Goal: Obtain resource: Download file/media

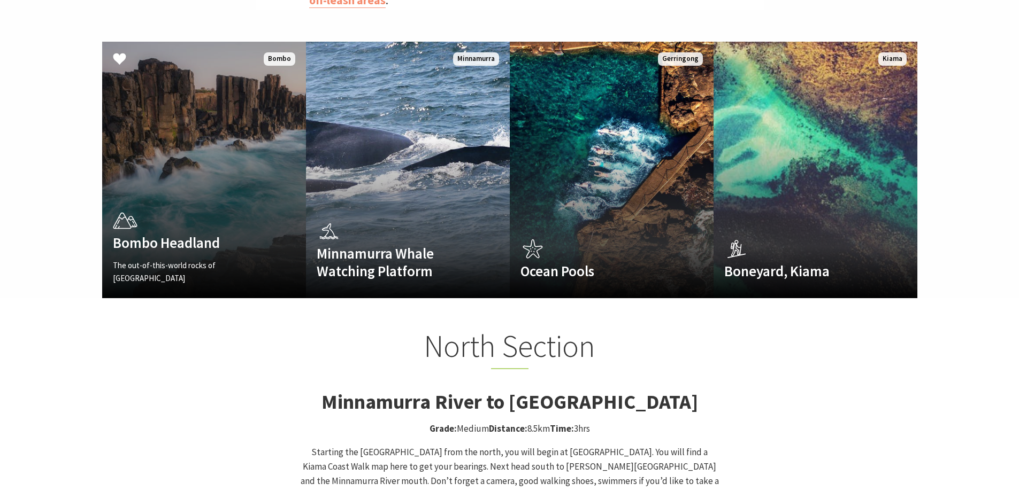
scroll to position [909, 0]
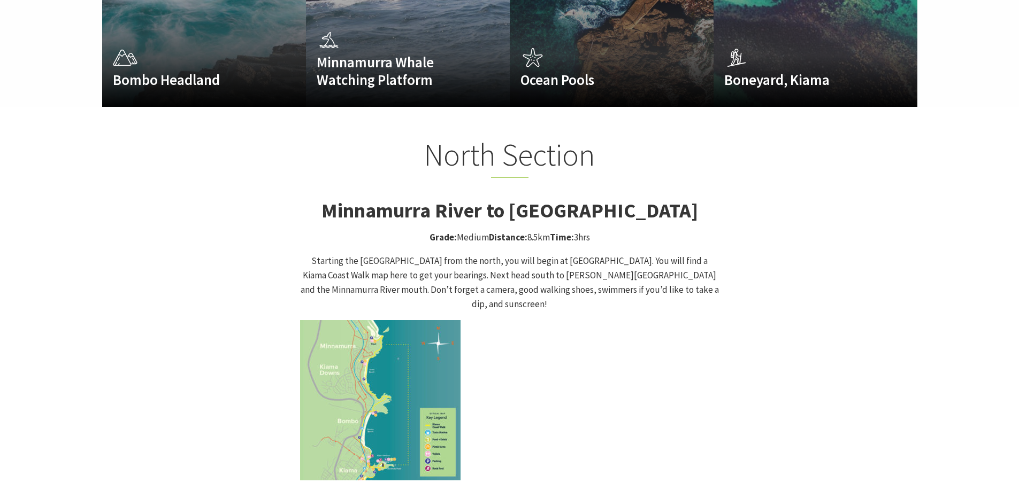
drag, startPoint x: 269, startPoint y: 189, endPoint x: 244, endPoint y: 189, distance: 24.6
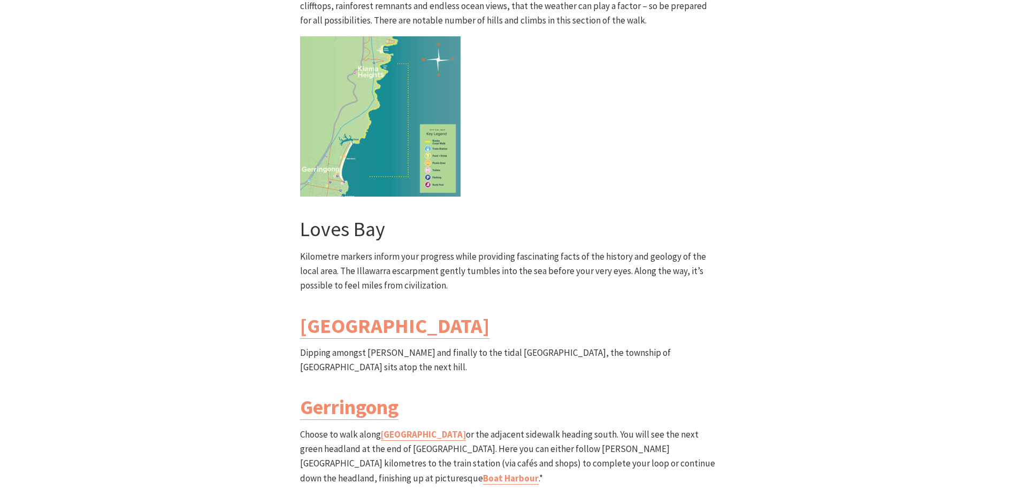
scroll to position [3048, 0]
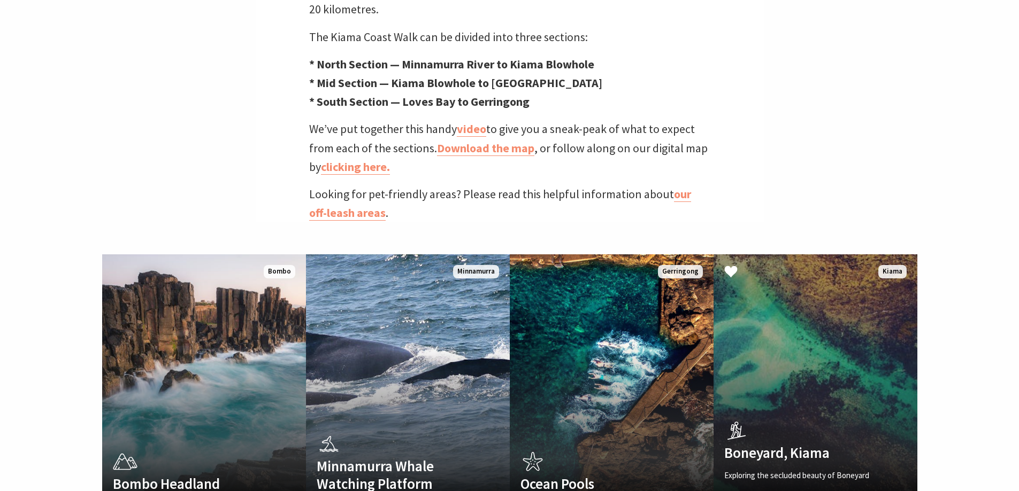
scroll to position [481, 0]
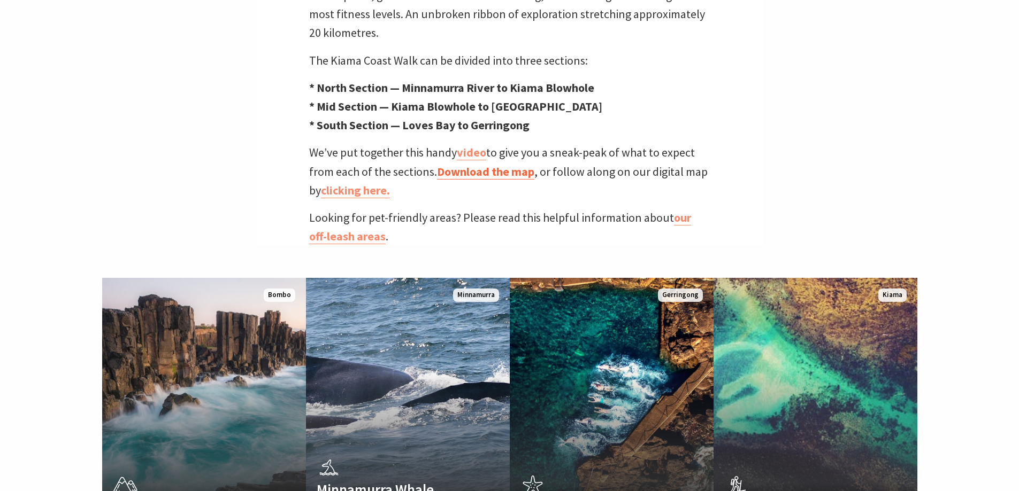
click at [505, 164] on link "Download the map" at bounding box center [485, 172] width 97 height 16
